Goal: Obtain resource: Download file/media

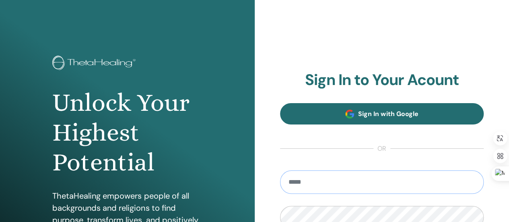
type input "**********"
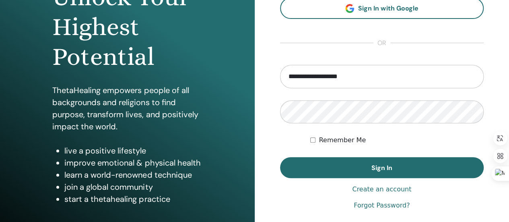
scroll to position [108, 0]
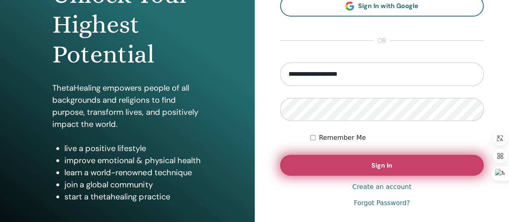
click at [385, 161] on span "Sign In" at bounding box center [381, 165] width 21 height 8
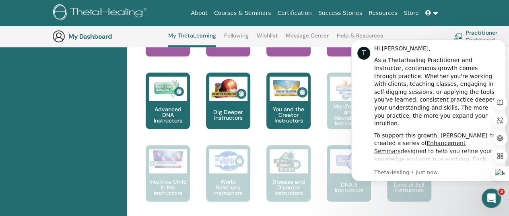
scroll to position [419, 0]
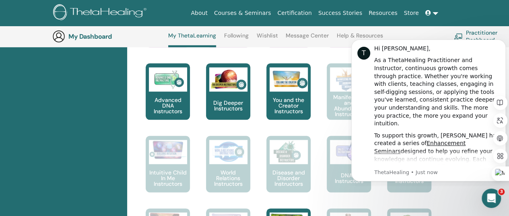
drag, startPoint x: 415, startPoint y: 31, endPoint x: 64, endPoint y: 0, distance: 353.1
click at [415, 31] on div "My Dashboard My ThetaLearning Following Wishlist Message Center Help & Resource…" at bounding box center [260, 36] width 416 height 21
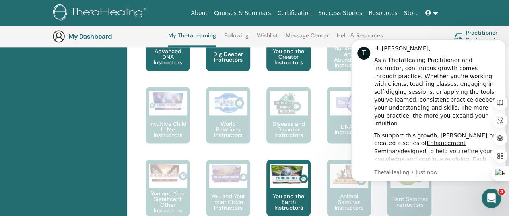
scroll to position [470, 0]
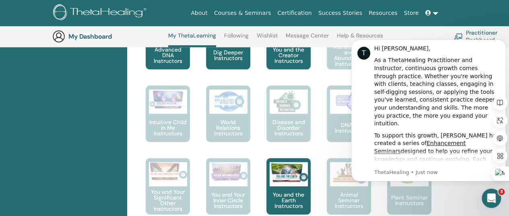
drag, startPoint x: 511, startPoint y: 85, endPoint x: 156, endPoint y: 61, distance: 356.5
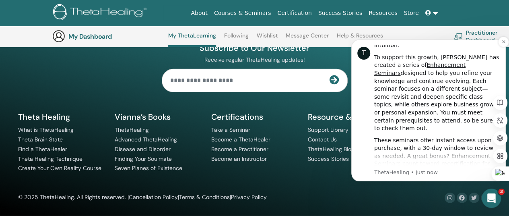
scroll to position [0, 0]
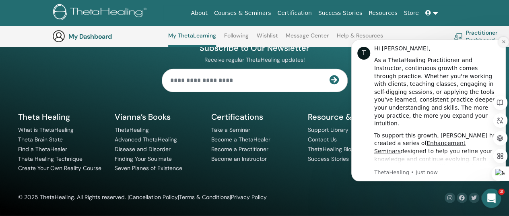
click at [503, 41] on icon "Dismiss notification" at bounding box center [503, 41] width 4 height 4
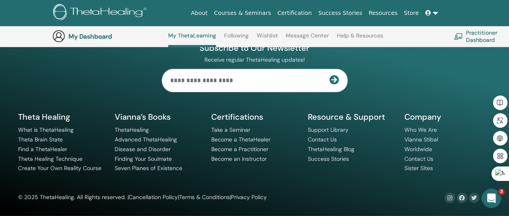
scroll to position [892, 0]
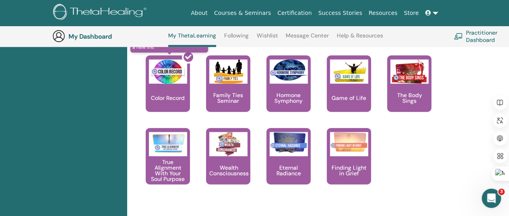
click at [167, 74] on div at bounding box center [172, 87] width 44 height 72
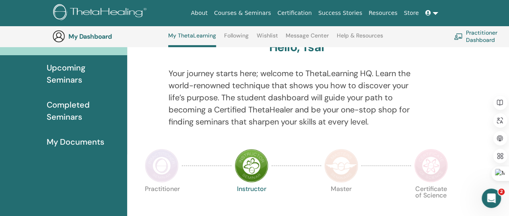
scroll to position [84, 0]
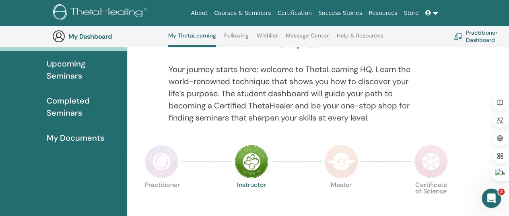
click at [76, 137] on span "My Documents" at bounding box center [76, 138] width 58 height 12
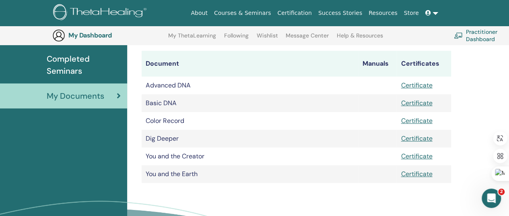
scroll to position [121, 0]
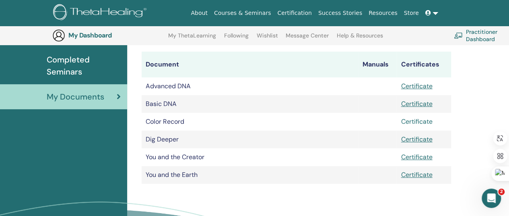
click at [415, 121] on link "Certificate" at bounding box center [416, 121] width 31 height 8
click at [421, 87] on link "Certificate" at bounding box center [416, 86] width 31 height 8
click at [419, 105] on link "Certificate" at bounding box center [416, 103] width 31 height 8
click at [418, 141] on link "Certificate" at bounding box center [416, 139] width 31 height 8
click at [416, 158] on link "Certificate" at bounding box center [416, 156] width 31 height 8
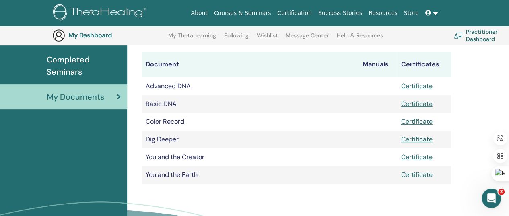
click at [416, 176] on link "Certificate" at bounding box center [416, 174] width 31 height 8
click at [435, 13] on link at bounding box center [431, 13] width 19 height 15
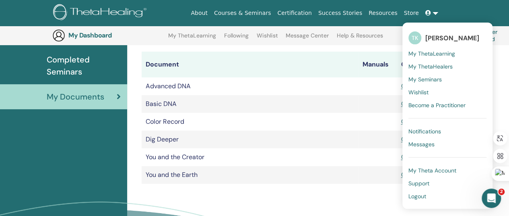
click at [418, 197] on span "Logout" at bounding box center [417, 195] width 18 height 7
